Goal: Find specific page/section: Find specific page/section

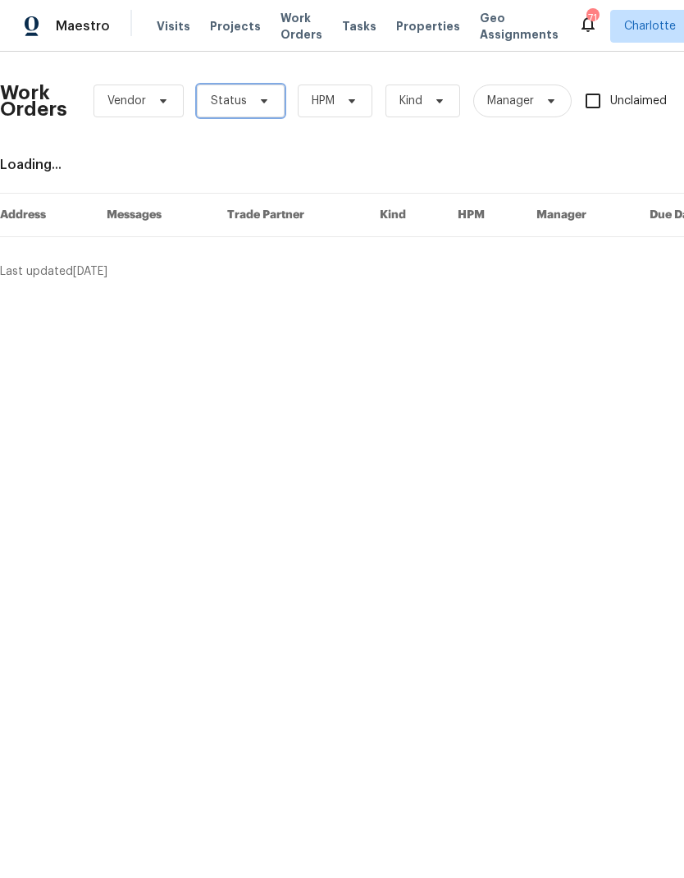
click at [265, 98] on icon at bounding box center [264, 100] width 13 height 13
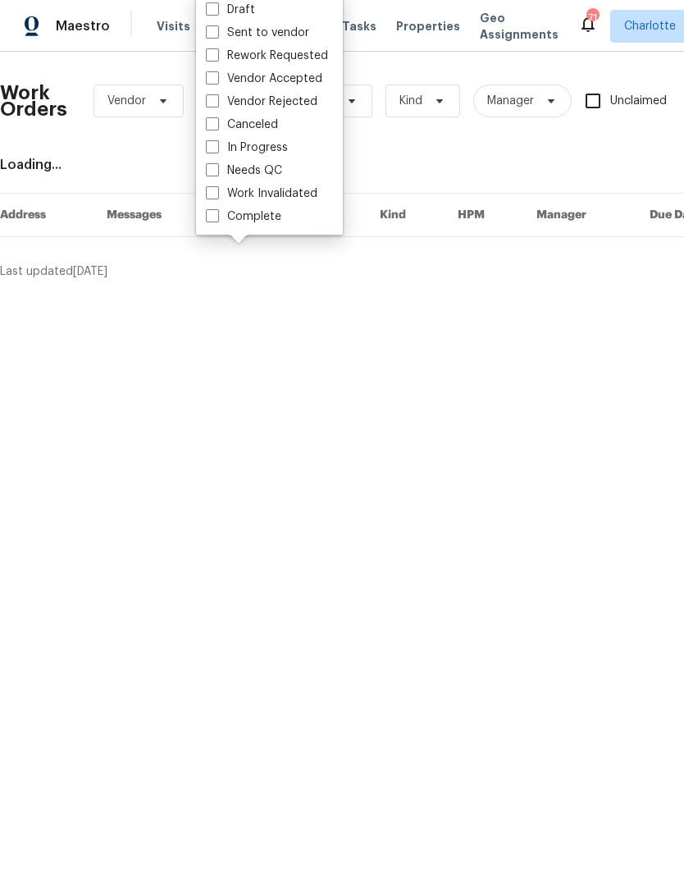
click at [271, 169] on label "Needs QC" at bounding box center [244, 170] width 76 height 16
click at [217, 169] on input "Needs QC" at bounding box center [211, 167] width 11 height 11
checkbox input "true"
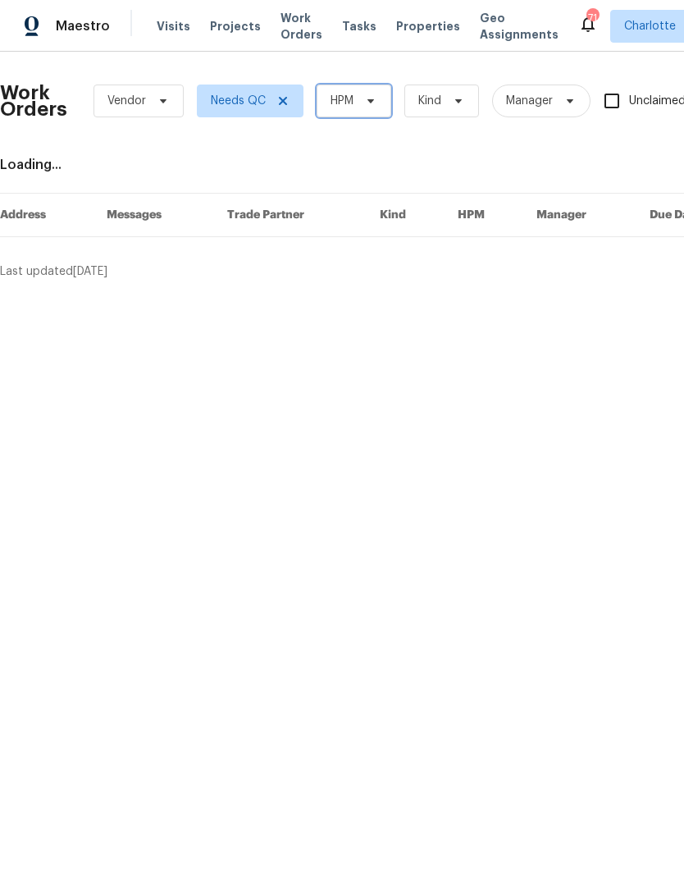
click at [379, 86] on span "HPM" at bounding box center [354, 100] width 75 height 33
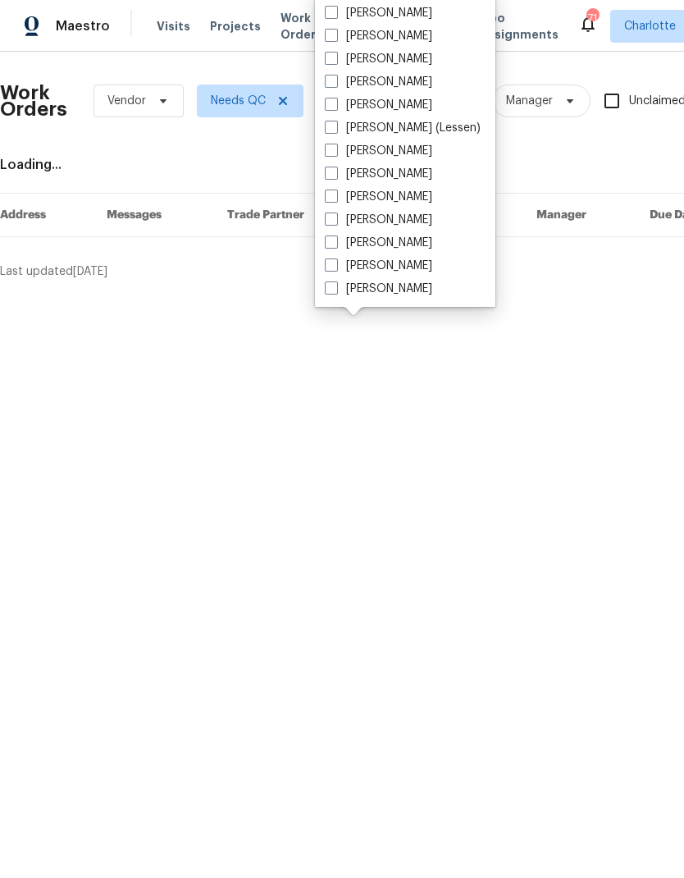
scroll to position [203, 0]
click at [402, 285] on label "[PERSON_NAME]" at bounding box center [378, 289] width 107 height 16
click at [335, 285] on input "[PERSON_NAME]" at bounding box center [330, 286] width 11 height 11
checkbox input "true"
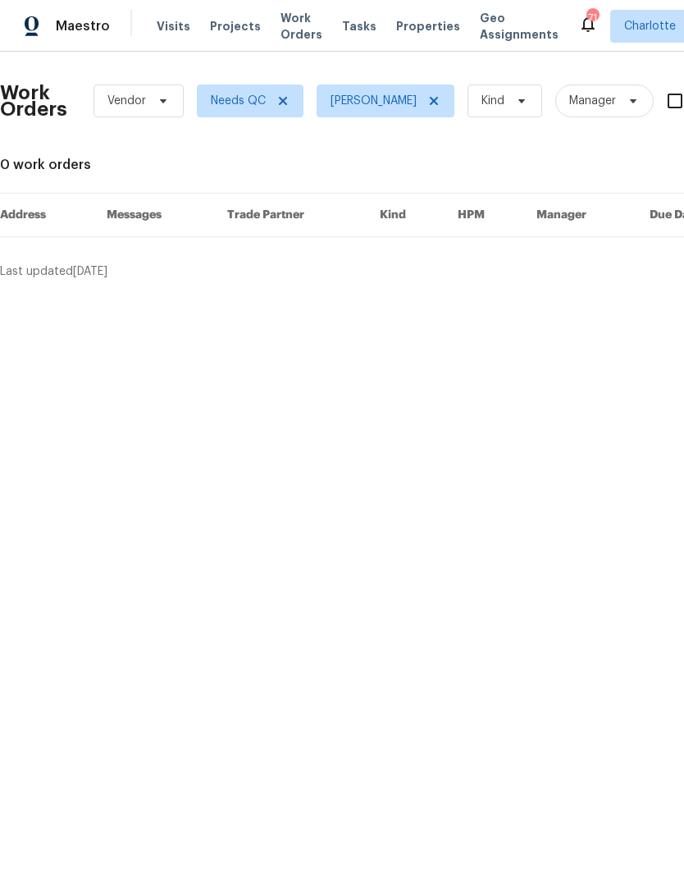
click at [102, 25] on span "Maestro" at bounding box center [83, 26] width 54 height 16
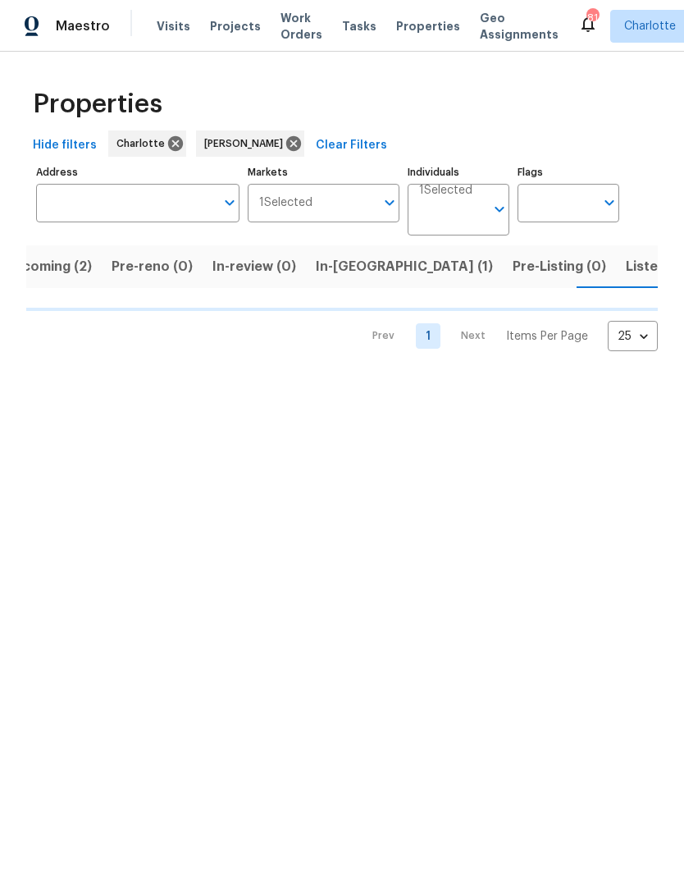
scroll to position [0, 32]
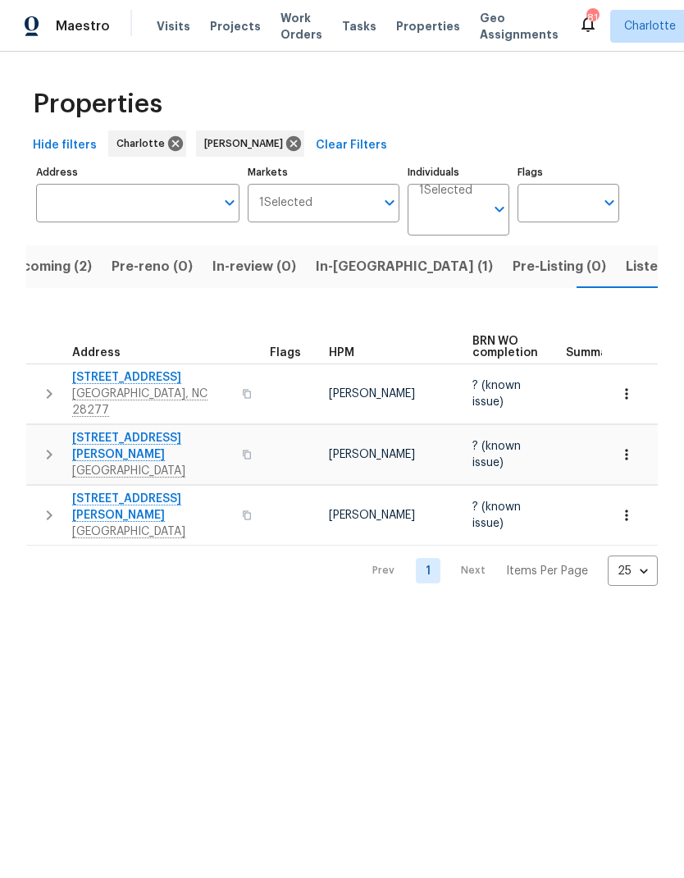
click at [331, 267] on span "In-reno (1)" at bounding box center [404, 266] width 177 height 23
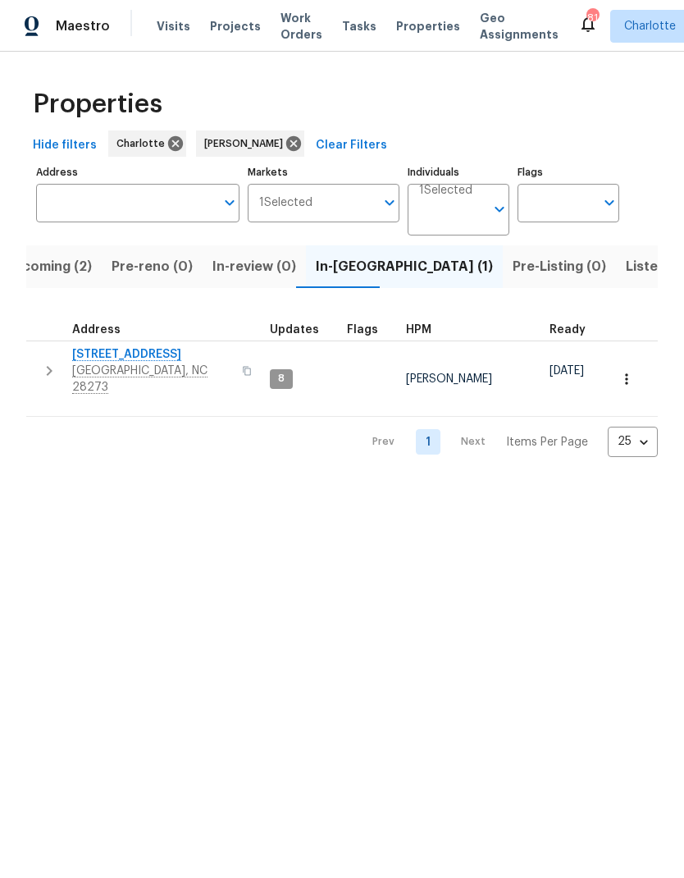
click at [626, 270] on span "Listed (30)" at bounding box center [661, 266] width 71 height 23
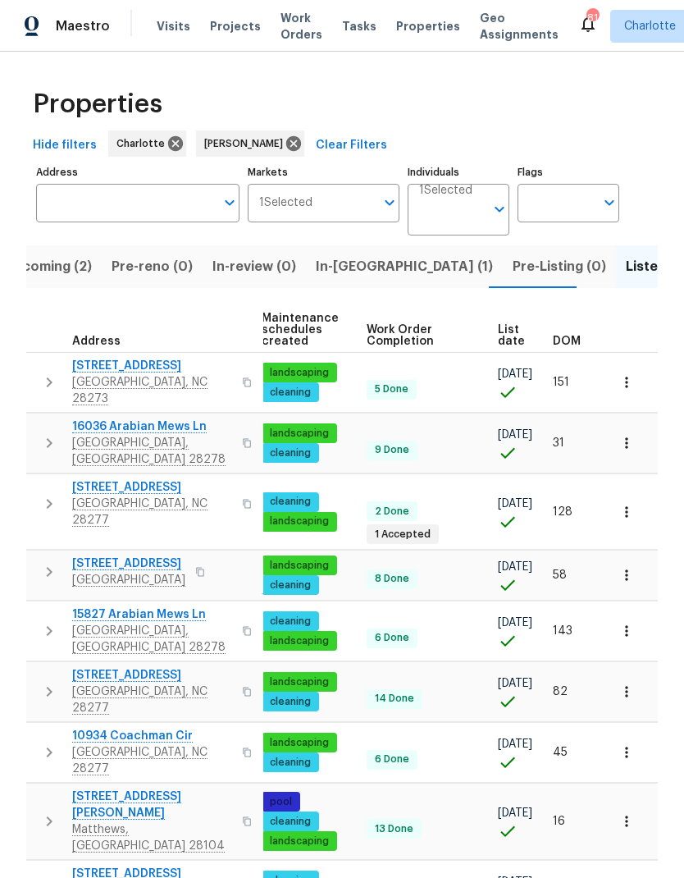
scroll to position [0, 240]
click at [577, 338] on span "DOM" at bounding box center [567, 340] width 28 height 11
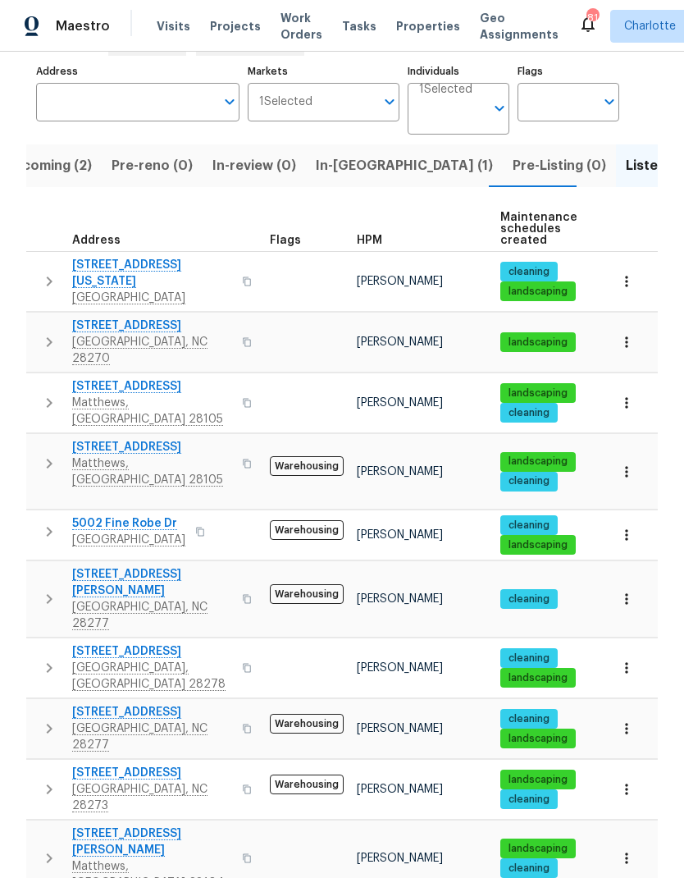
scroll to position [125, 0]
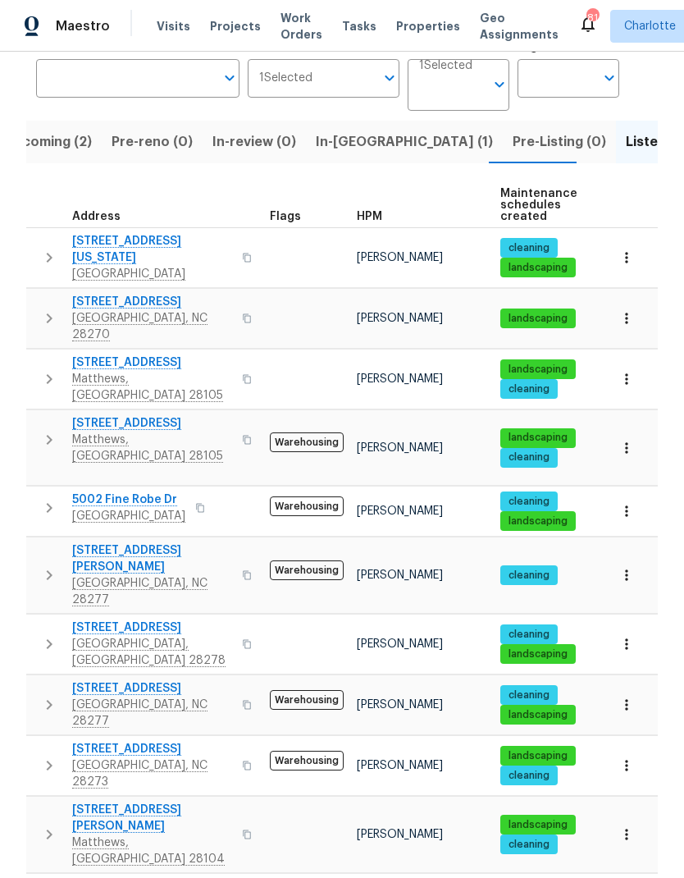
click at [67, 187] on th "Address" at bounding box center [144, 205] width 237 height 45
click at [46, 369] on icon "button" at bounding box center [49, 379] width 20 height 20
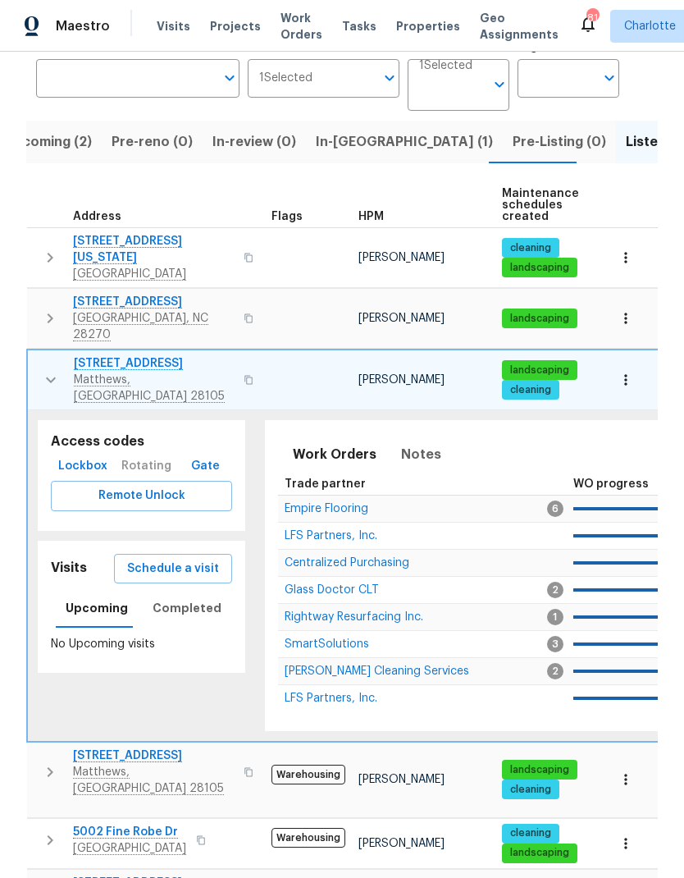
click at [417, 665] on span "[PERSON_NAME] Cleaning Services" at bounding box center [377, 670] width 185 height 11
click at [34, 355] on button "button" at bounding box center [50, 379] width 33 height 49
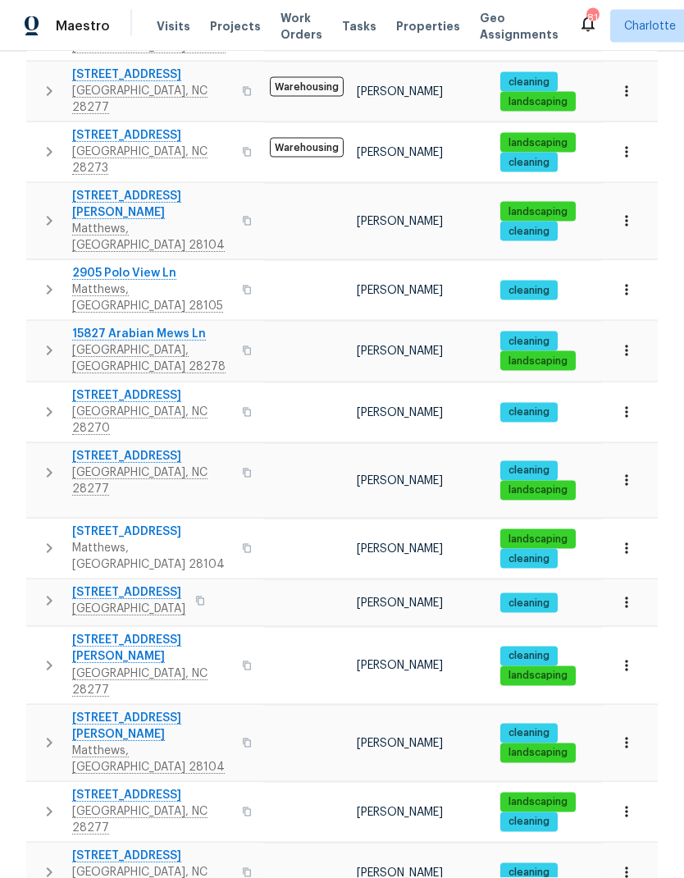
scroll to position [66, 0]
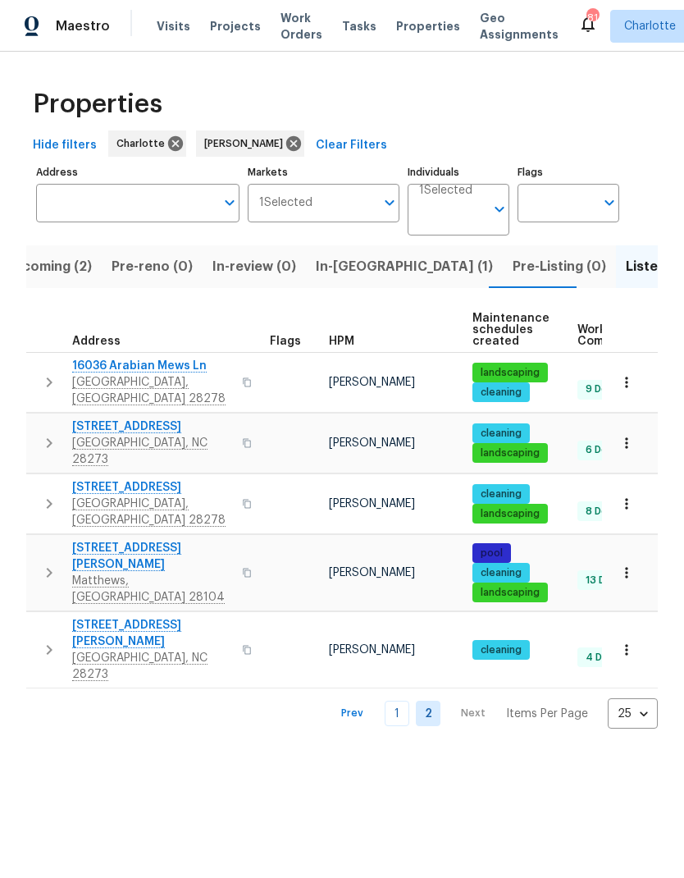
click at [404, 700] on link "1" at bounding box center [397, 712] width 25 height 25
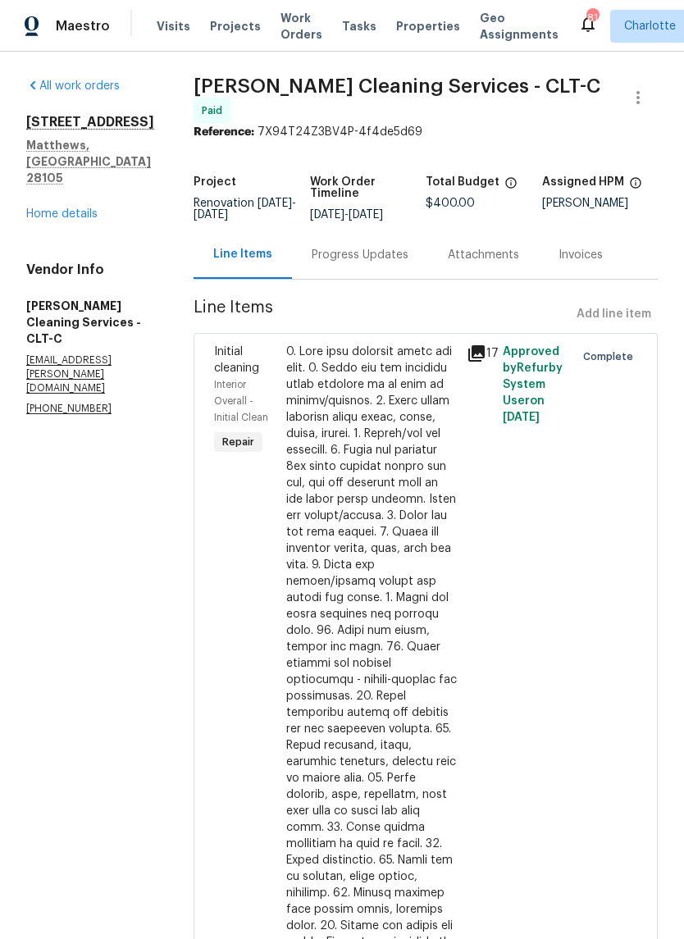
click at [334, 250] on div "Progress Updates" at bounding box center [360, 255] width 97 height 16
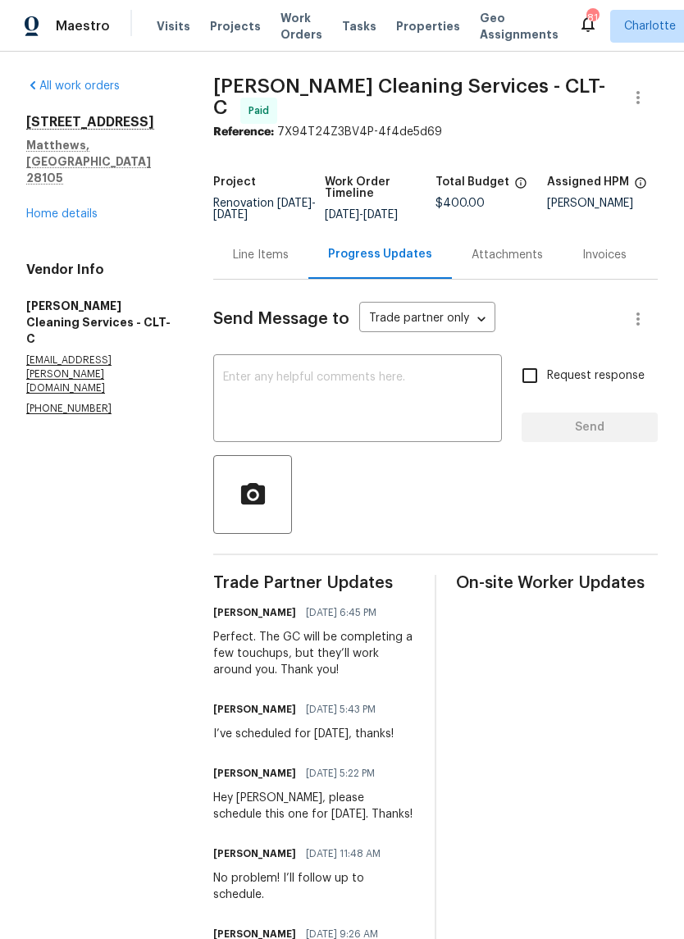
click at [68, 208] on link "Home details" at bounding box center [61, 213] width 71 height 11
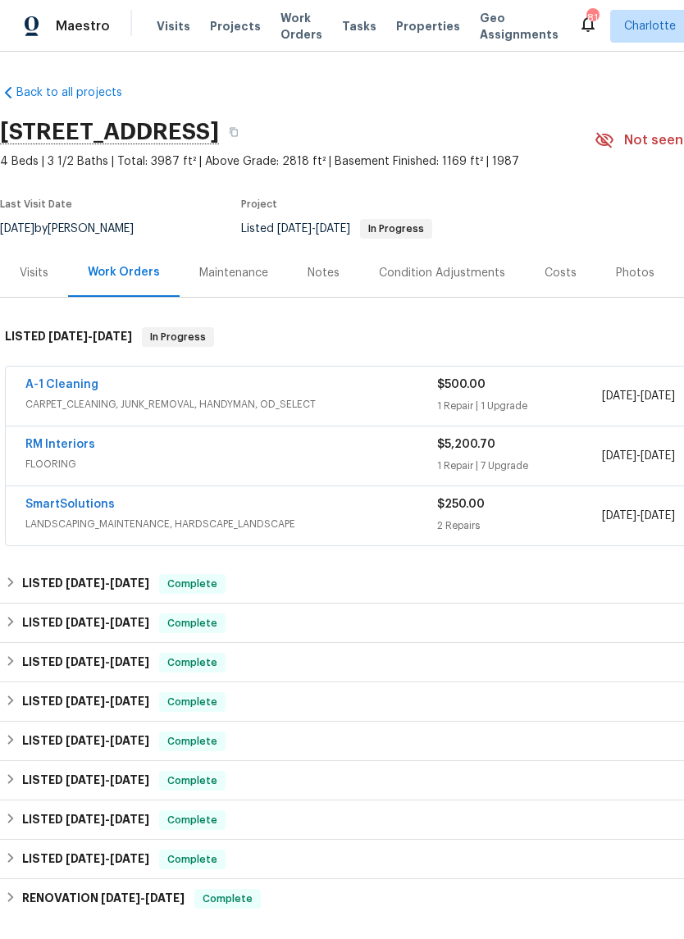
click at [56, 382] on link "A-1 Cleaning" at bounding box center [61, 384] width 73 height 11
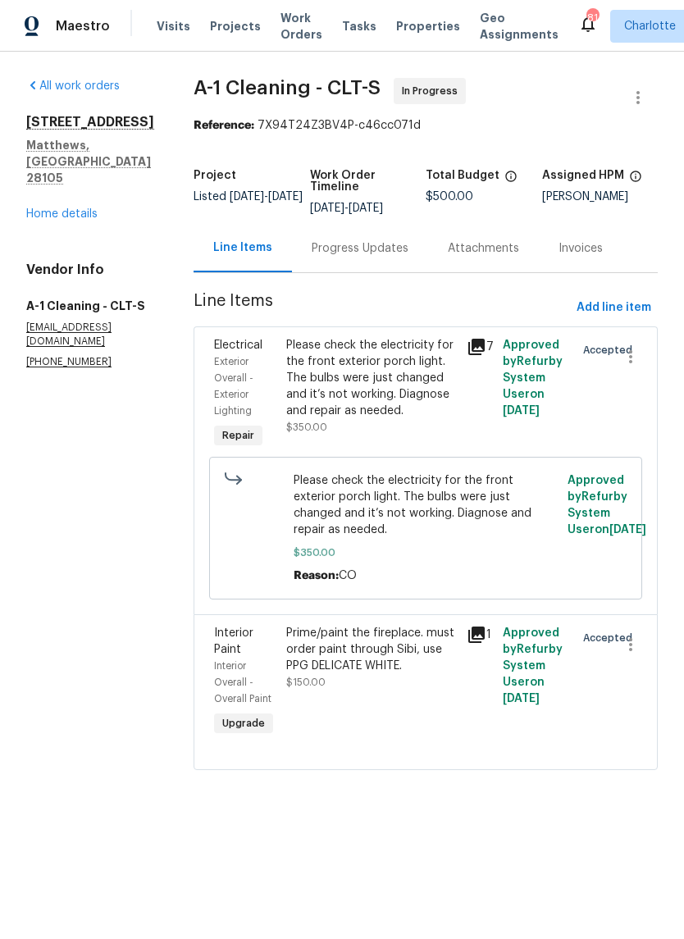
click at [370, 244] on div "Progress Updates" at bounding box center [360, 248] width 97 height 16
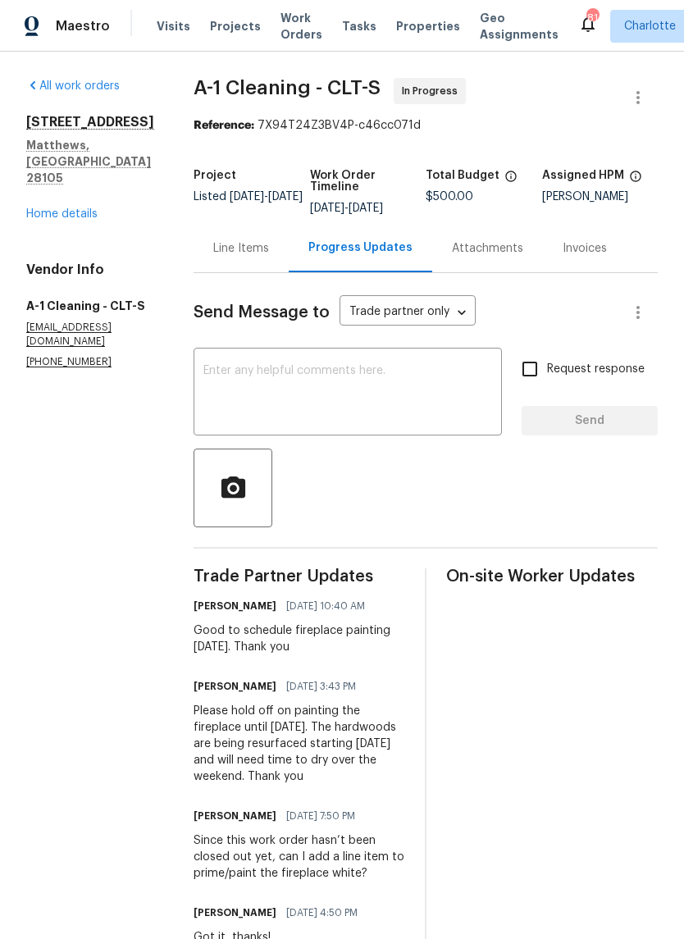
click at [74, 208] on link "Home details" at bounding box center [61, 213] width 71 height 11
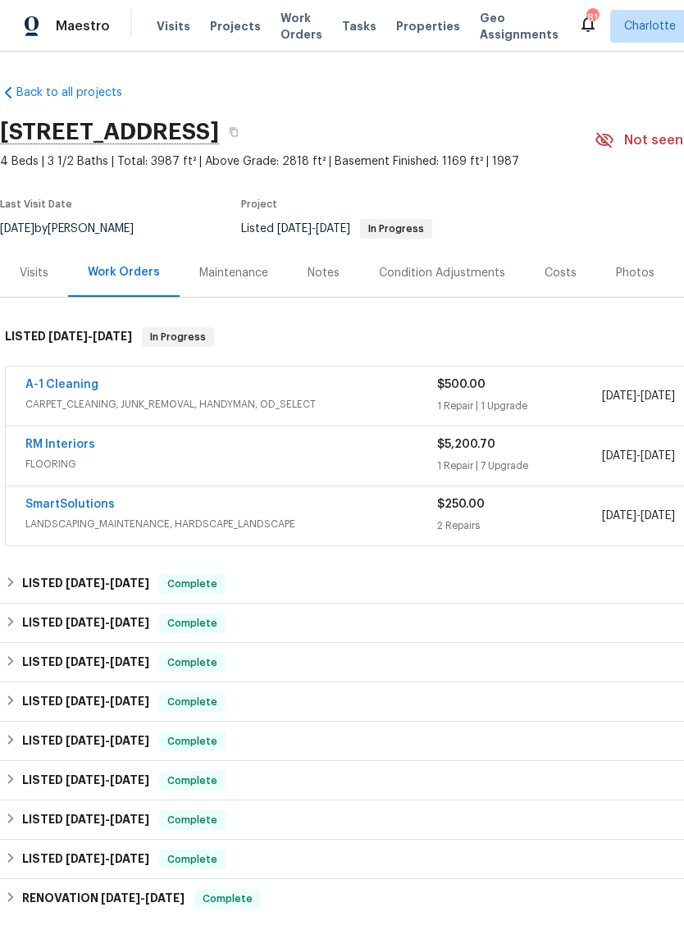
click at [319, 262] on div "Notes" at bounding box center [323, 273] width 71 height 48
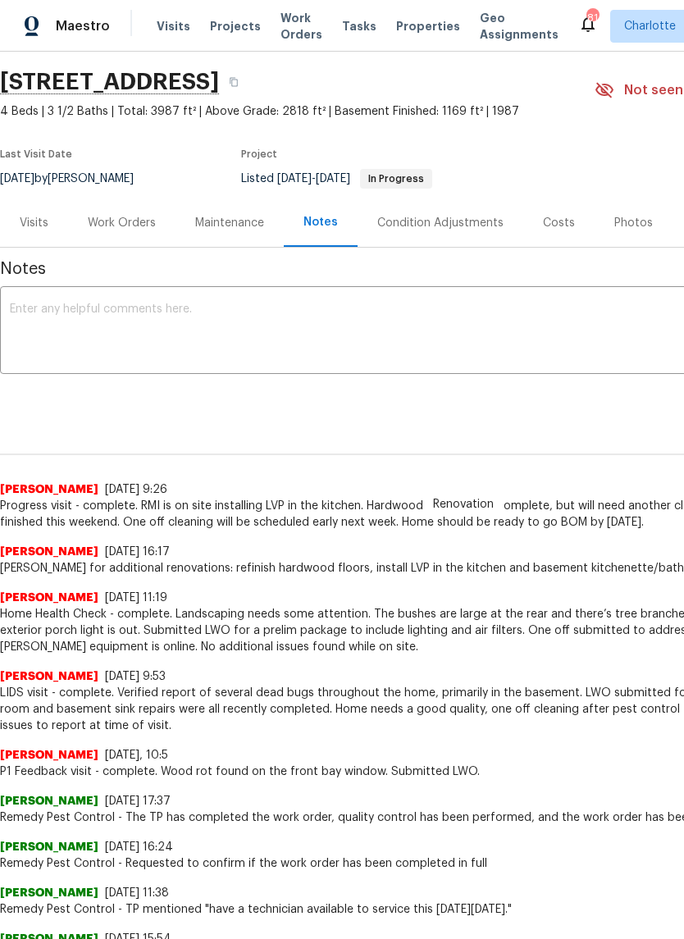
scroll to position [50, 0]
click at [116, 225] on div "Work Orders" at bounding box center [122, 223] width 68 height 16
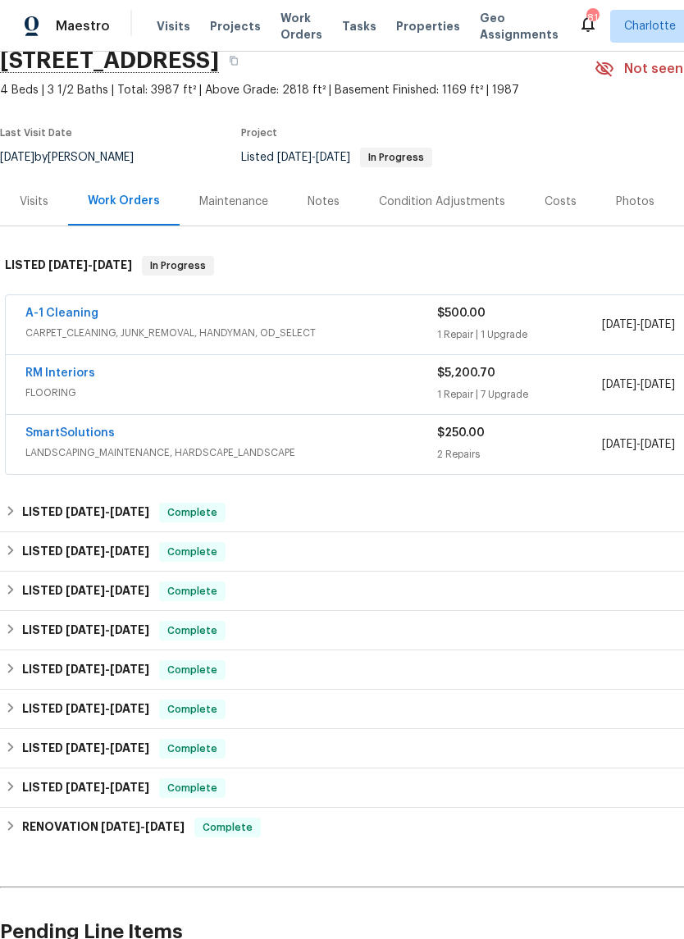
scroll to position [71, 0]
